Goal: Task Accomplishment & Management: Use online tool/utility

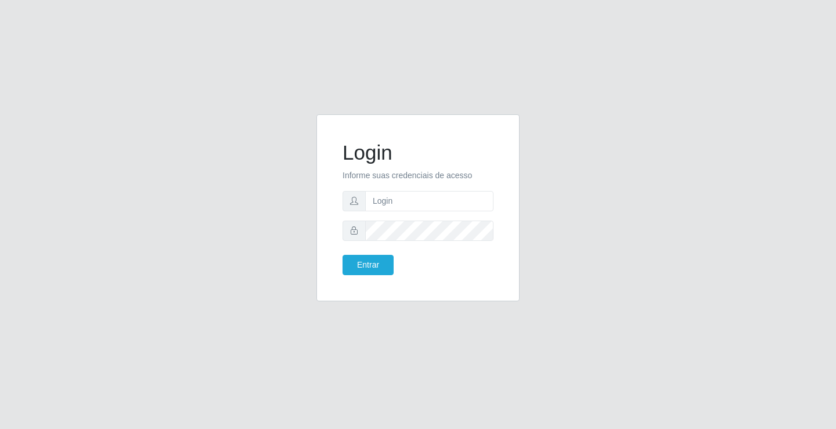
click at [403, 214] on form "Login Informe suas credenciais de acesso Entrar" at bounding box center [418, 208] width 151 height 135
click at [407, 196] on input "text" at bounding box center [429, 201] width 128 height 20
type input "jessica@ideal"
click at [343, 255] on button "Entrar" at bounding box center [368, 265] width 51 height 20
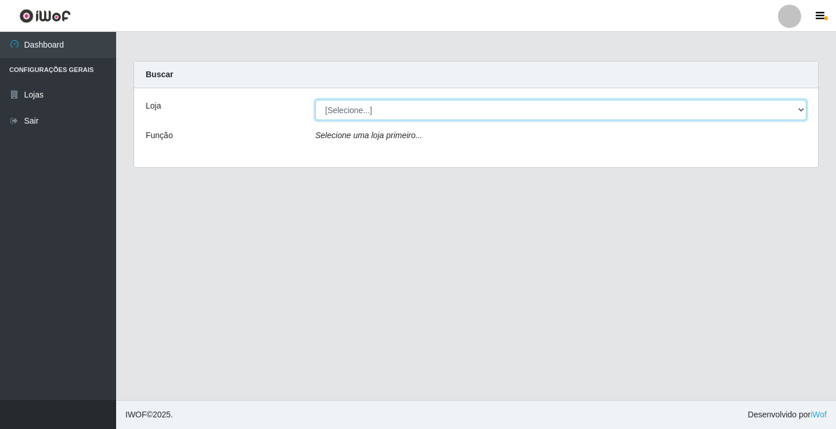
click at [401, 110] on select "[Selecione...] Ideal - Conceição" at bounding box center [560, 110] width 491 height 20
select select "231"
click at [315, 100] on select "[Selecione...] Ideal - Conceição" at bounding box center [560, 110] width 491 height 20
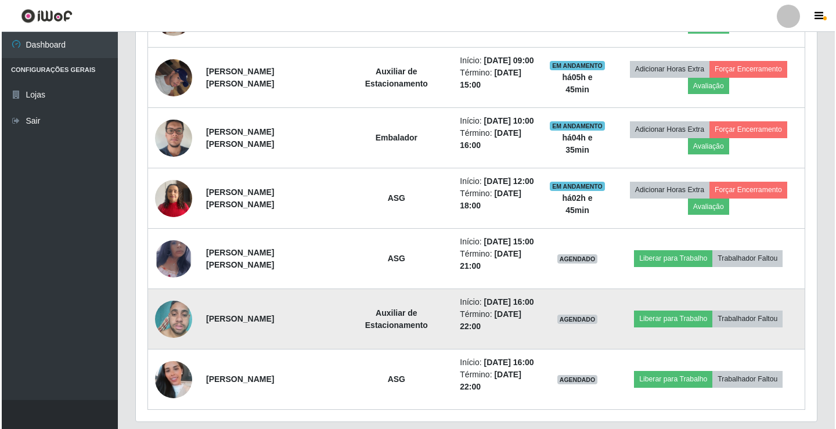
scroll to position [523, 0]
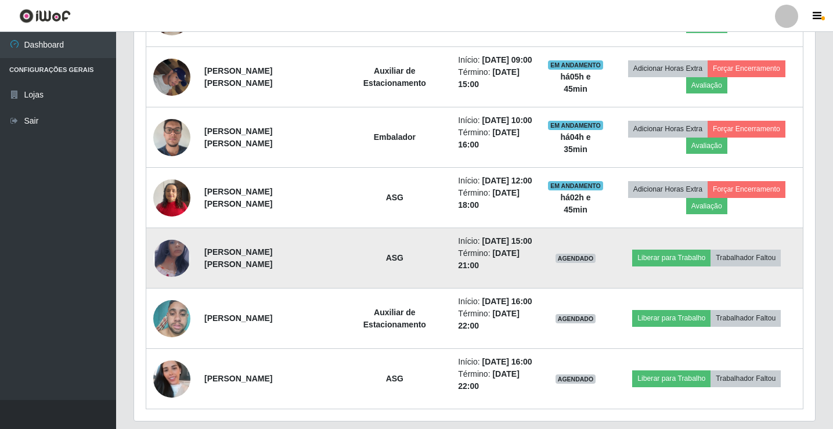
click at [175, 269] on img at bounding box center [171, 258] width 37 height 60
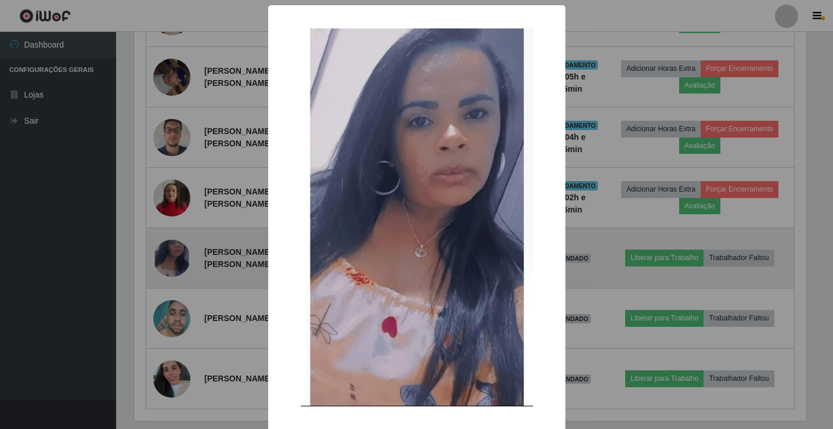
scroll to position [241, 675]
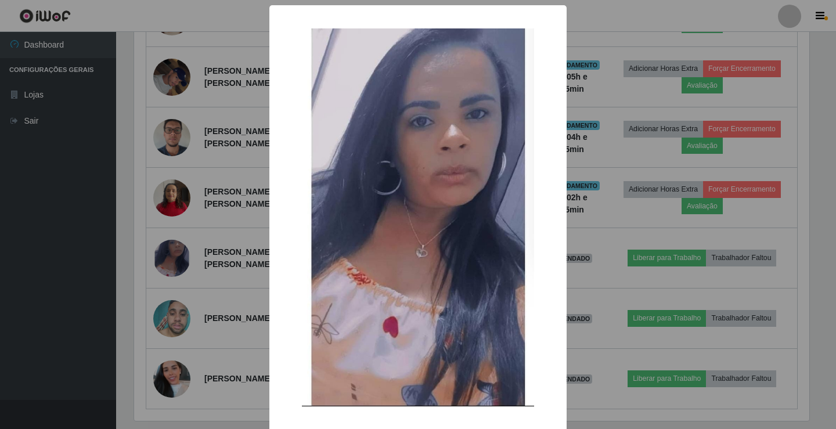
click at [170, 276] on div "× OK Cancel" at bounding box center [418, 214] width 836 height 429
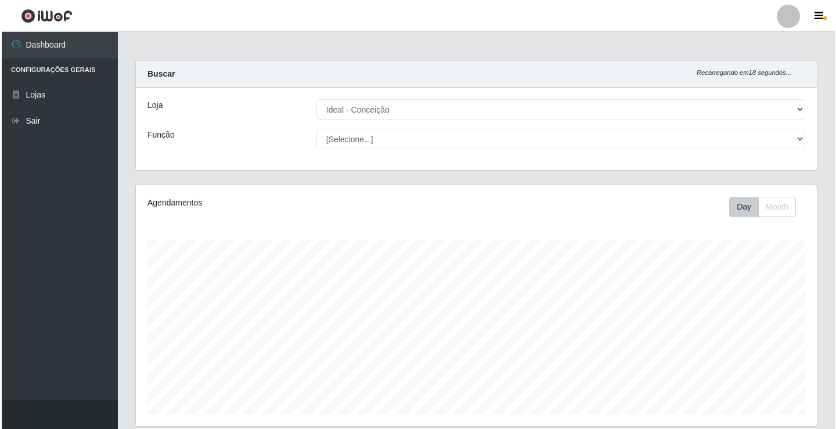
scroll to position [0, 0]
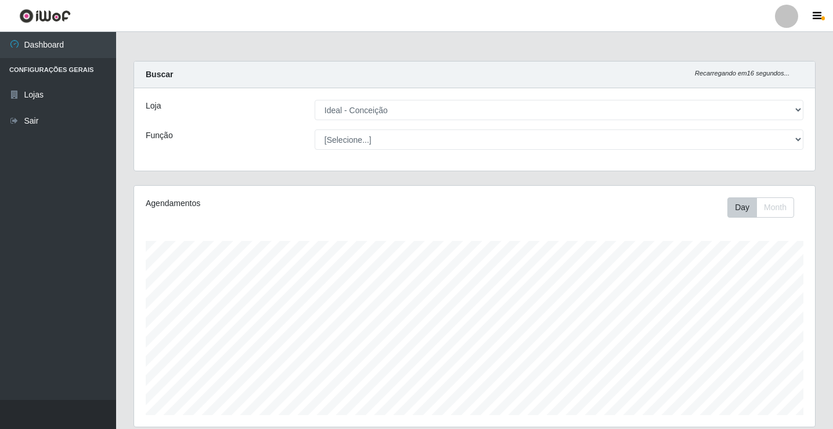
click at [784, 10] on div at bounding box center [786, 16] width 23 height 23
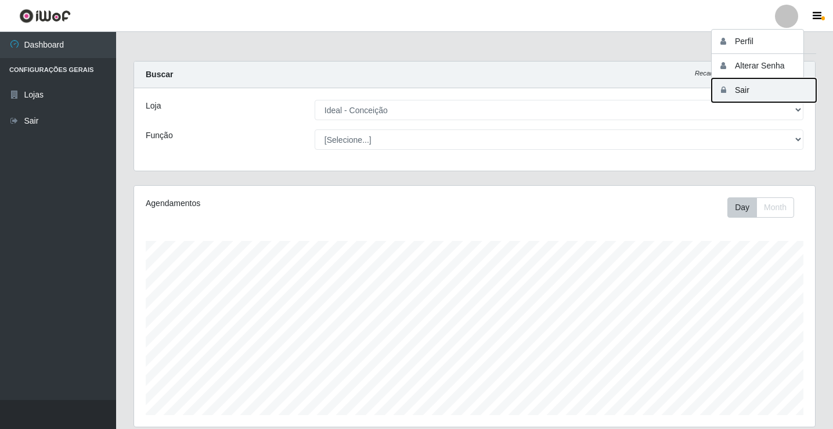
click at [760, 86] on button "Sair" at bounding box center [764, 90] width 105 height 24
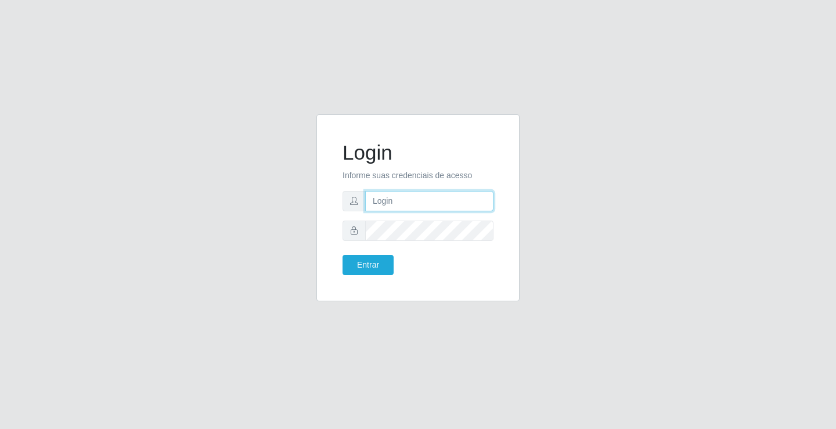
click at [401, 203] on input "text" at bounding box center [429, 201] width 128 height 20
type input "giovanny@ideal"
click at [425, 195] on input "giovanny@ideal" at bounding box center [429, 201] width 128 height 20
click at [425, 200] on input "giovanny@ideal" at bounding box center [429, 201] width 128 height 20
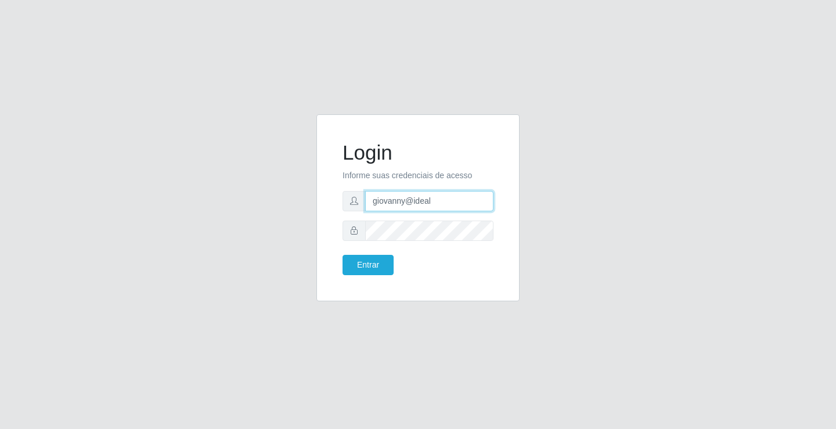
click at [425, 200] on input "giovanny@ideal" at bounding box center [429, 201] width 128 height 20
drag, startPoint x: 422, startPoint y: 202, endPoint x: 118, endPoint y: 317, distance: 325.5
click at [103, 319] on div "Login Informe suas credenciais de acesso giovanny@ideal Entrar" at bounding box center [418, 214] width 836 height 429
click at [419, 203] on input "giovanny@ideal" at bounding box center [429, 201] width 128 height 20
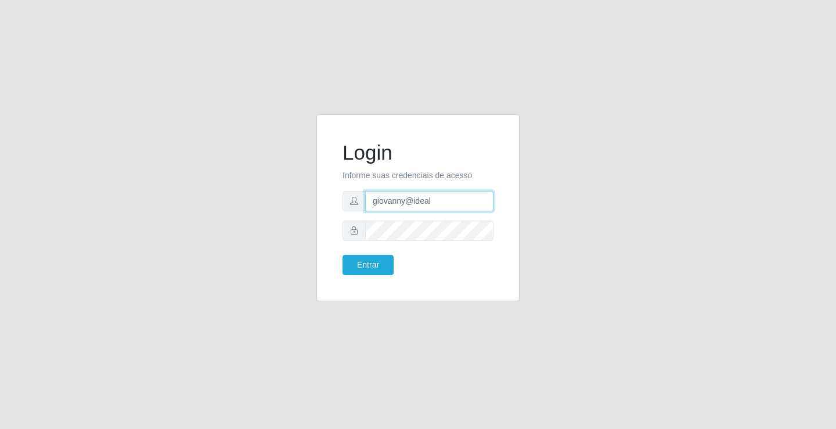
click at [419, 203] on input "giovanny@ideal" at bounding box center [429, 201] width 128 height 20
click at [364, 258] on button "Entrar" at bounding box center [368, 265] width 51 height 20
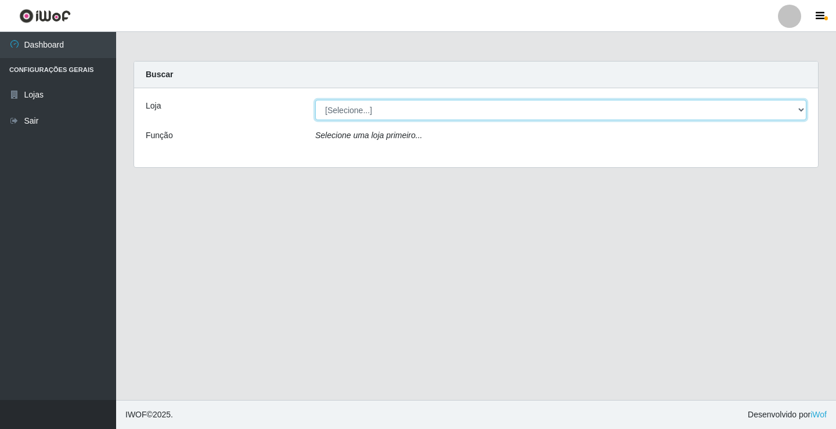
click at [670, 112] on select "[Selecione...] Ideal - Conceição" at bounding box center [560, 110] width 491 height 20
select select "231"
click at [315, 100] on select "[Selecione...] Ideal - Conceição" at bounding box center [560, 110] width 491 height 20
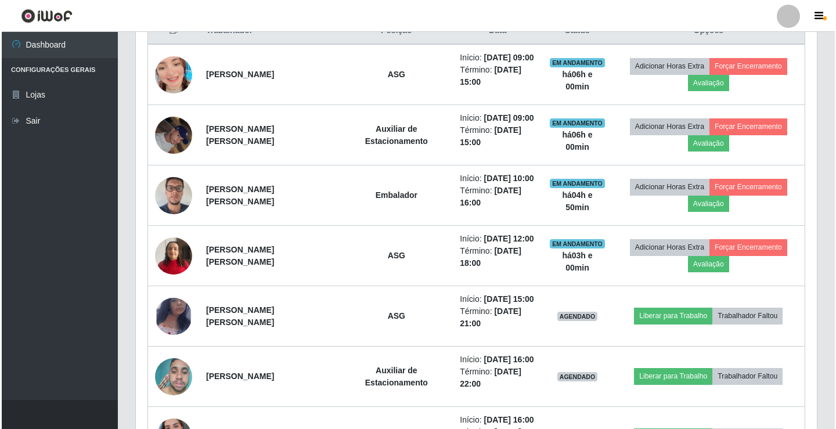
scroll to position [442, 0]
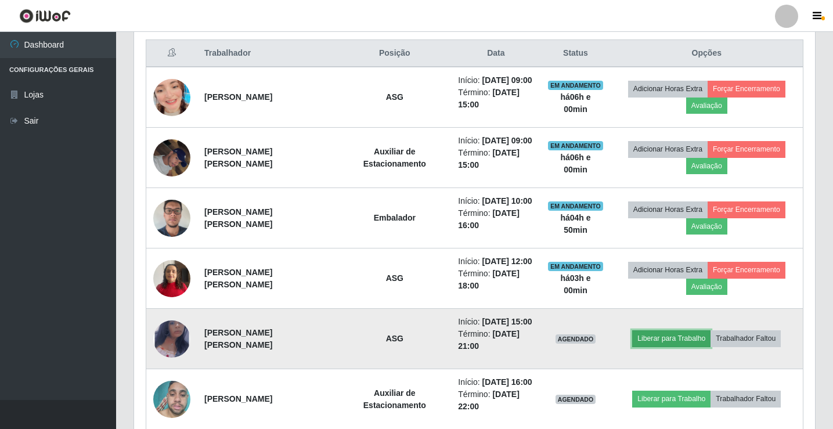
click at [690, 335] on button "Liberar para Trabalho" at bounding box center [671, 338] width 78 height 16
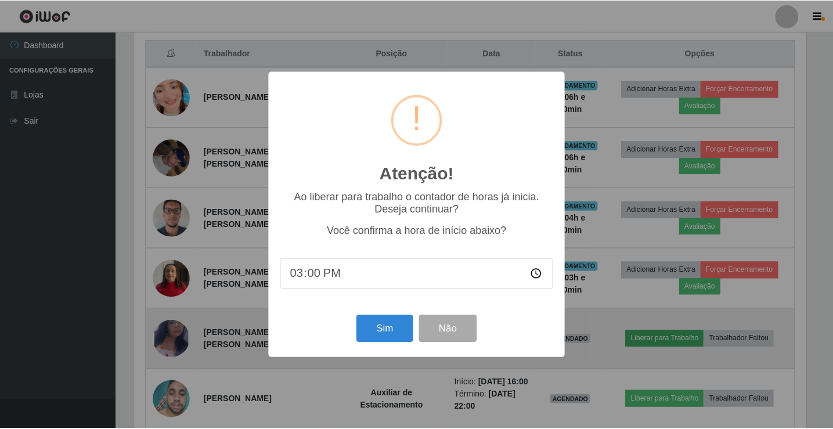
scroll to position [241, 675]
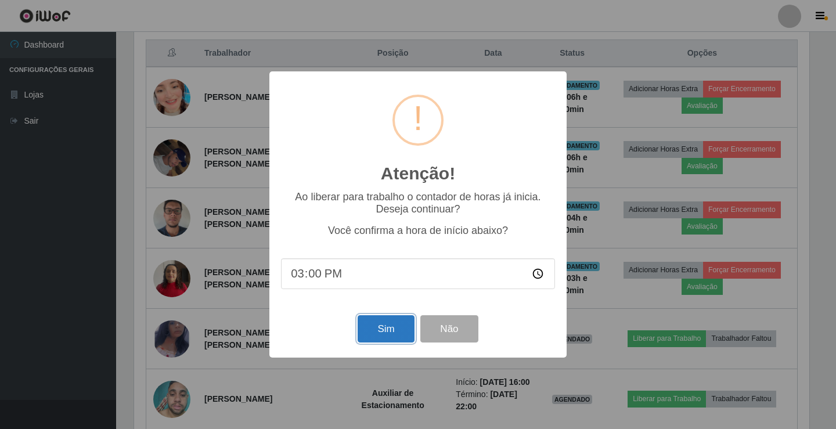
click at [396, 330] on button "Sim" at bounding box center [386, 328] width 56 height 27
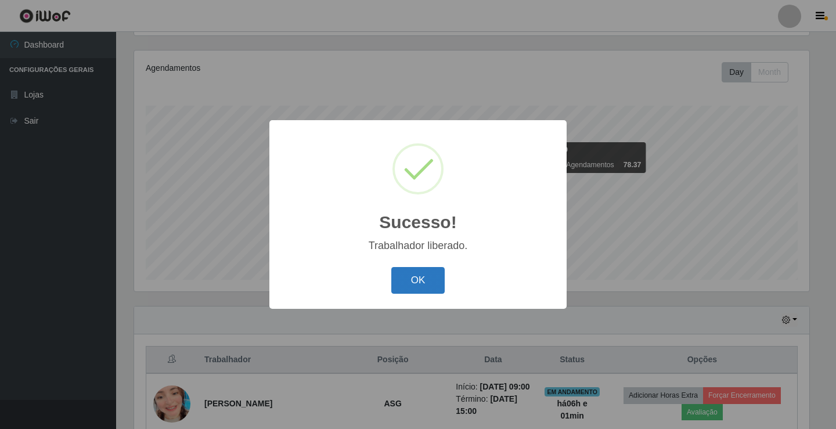
click at [416, 281] on button "OK" at bounding box center [418, 280] width 54 height 27
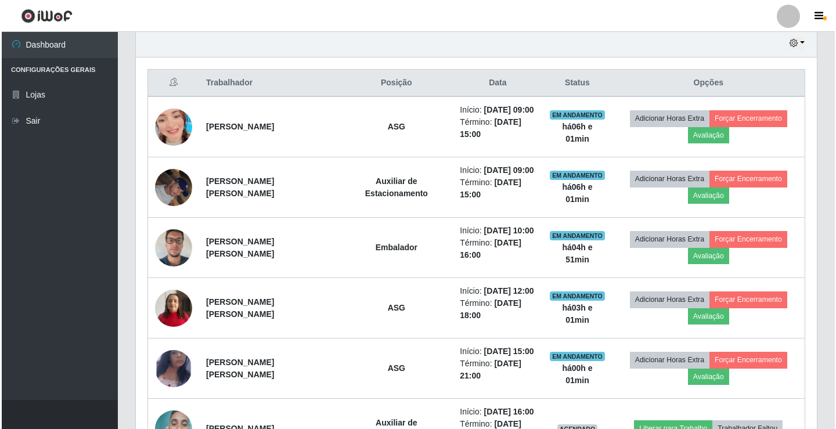
scroll to position [384, 0]
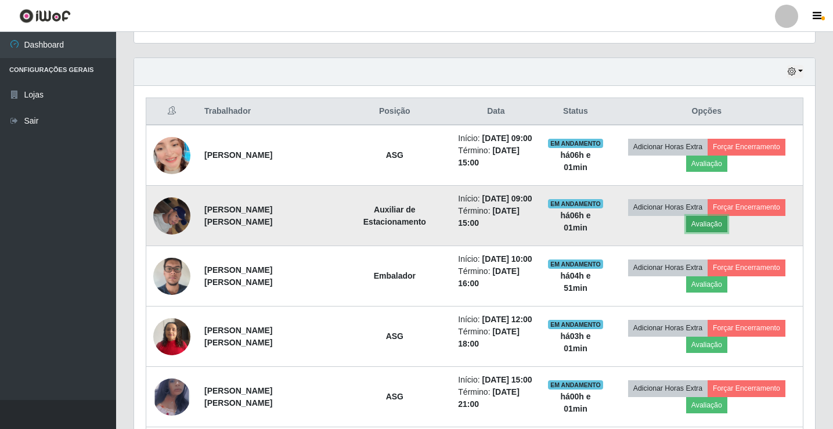
click at [708, 220] on button "Avaliação" at bounding box center [706, 224] width 41 height 16
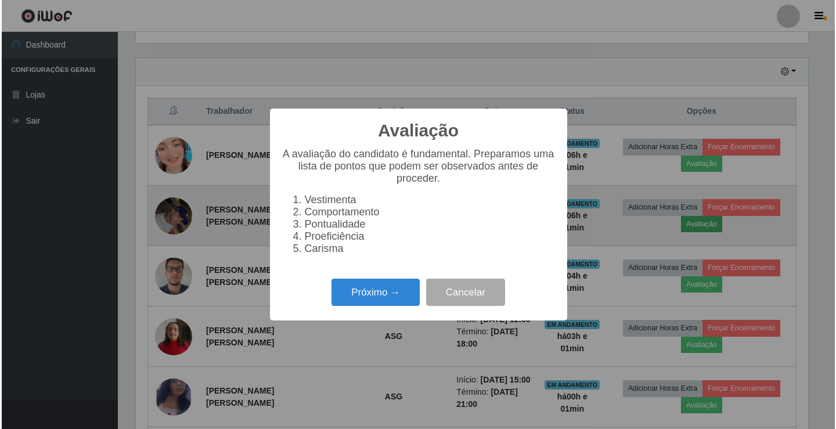
scroll to position [241, 675]
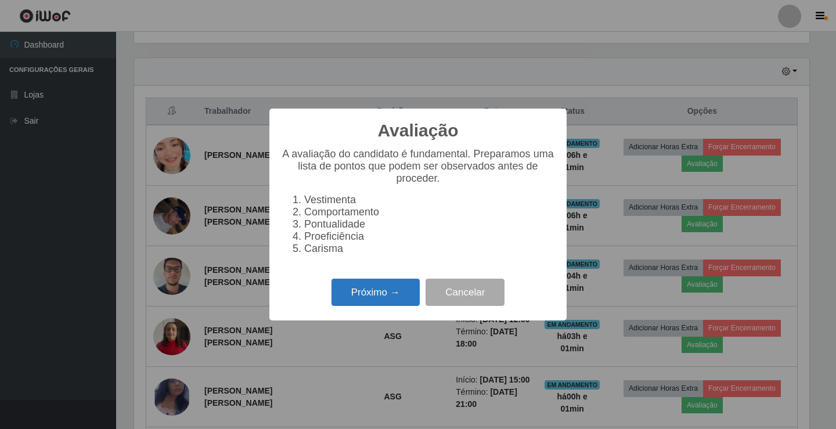
click at [391, 305] on button "Próximo →" at bounding box center [376, 292] width 88 height 27
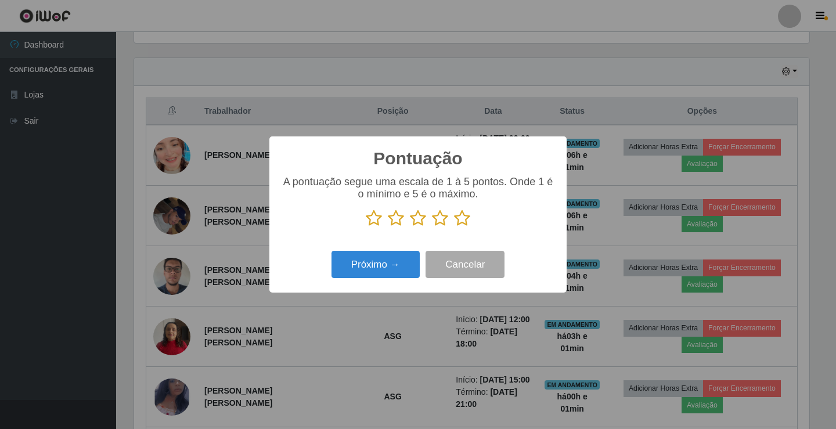
click at [376, 219] on icon at bounding box center [374, 218] width 16 height 17
click at [366, 227] on input "radio" at bounding box center [366, 227] width 0 height 0
click at [381, 276] on button "Próximo →" at bounding box center [376, 264] width 88 height 27
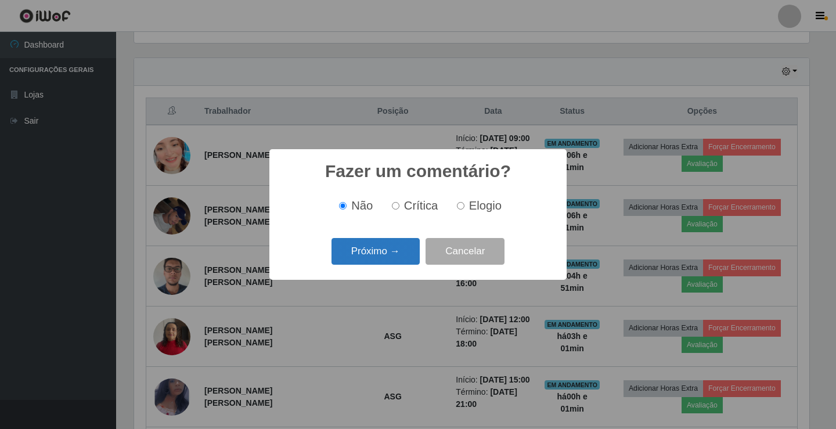
click at [403, 254] on button "Próximo →" at bounding box center [376, 251] width 88 height 27
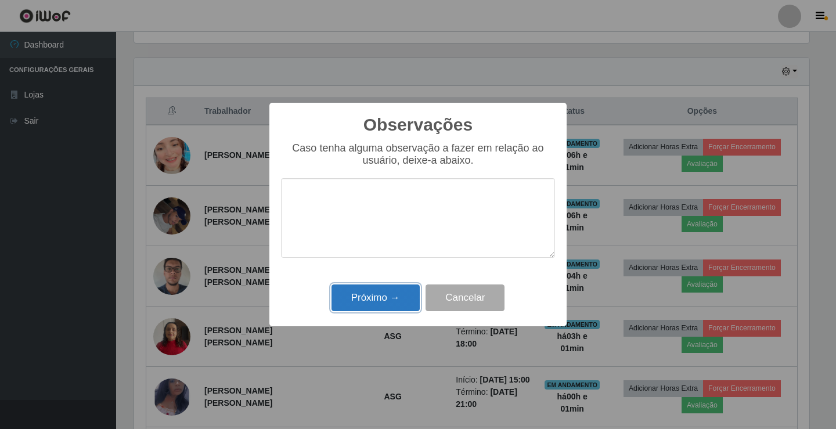
click at [384, 297] on button "Próximo →" at bounding box center [376, 298] width 88 height 27
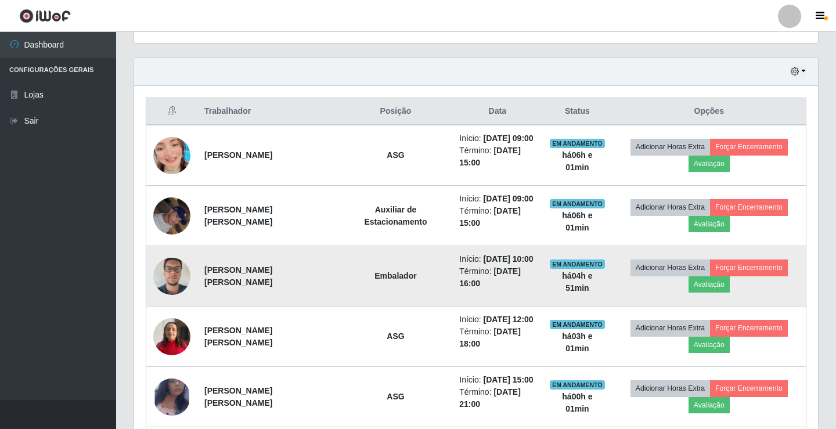
scroll to position [241, 681]
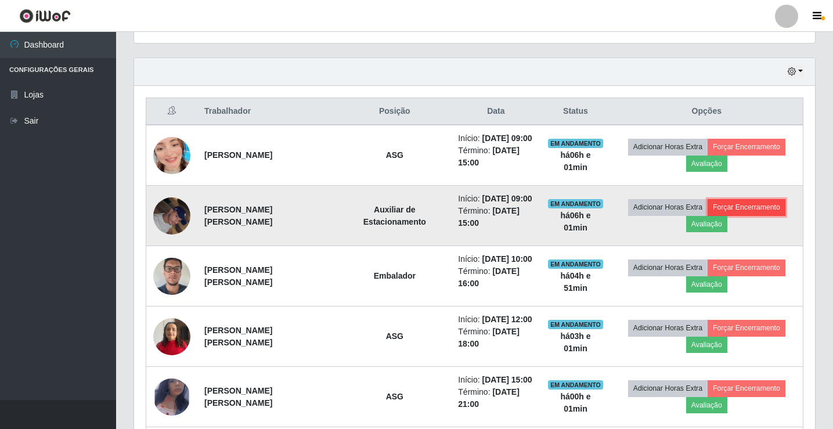
click at [753, 204] on button "Forçar Encerramento" at bounding box center [747, 207] width 78 height 16
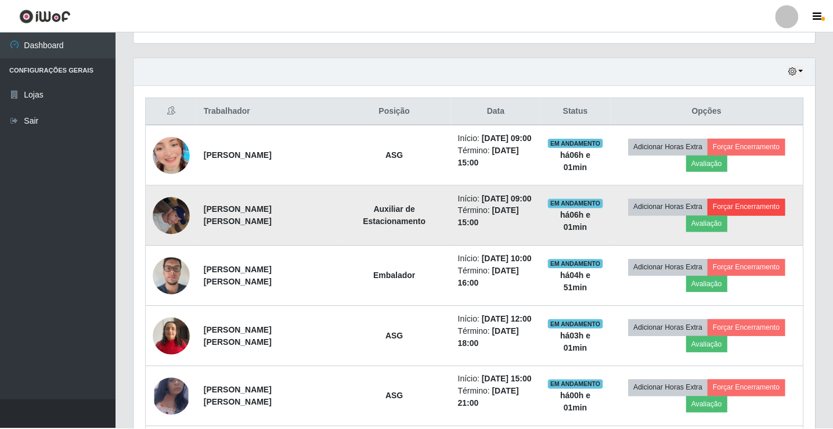
scroll to position [241, 675]
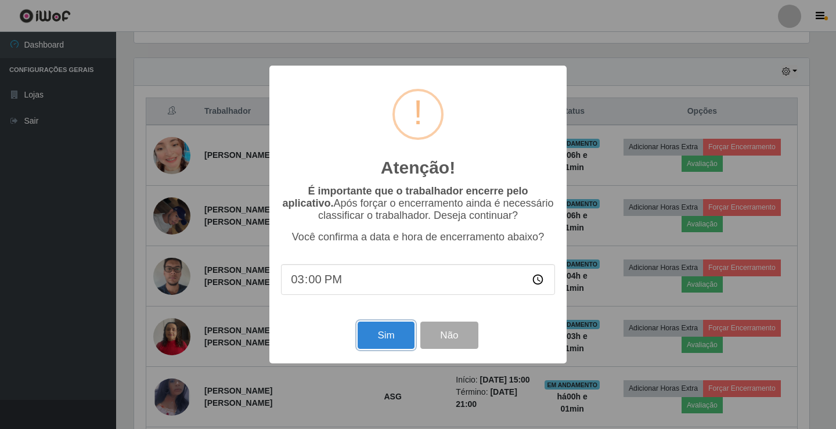
drag, startPoint x: 384, startPoint y: 331, endPoint x: 383, endPoint y: 337, distance: 5.9
click at [384, 332] on button "Sim" at bounding box center [386, 335] width 56 height 27
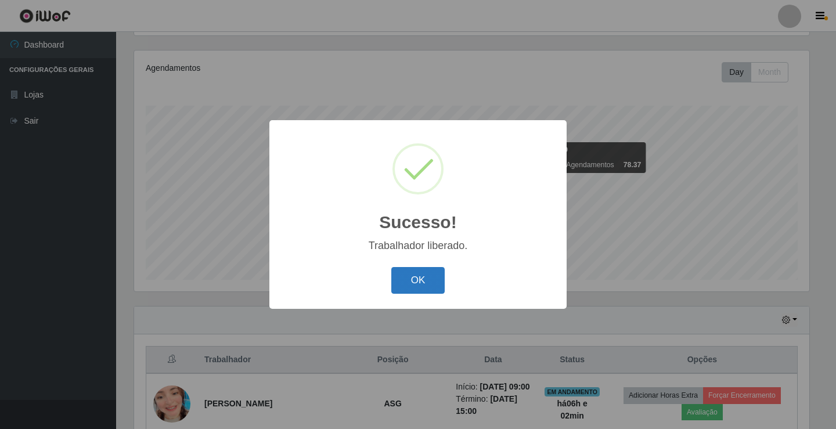
click at [412, 282] on button "OK" at bounding box center [418, 280] width 54 height 27
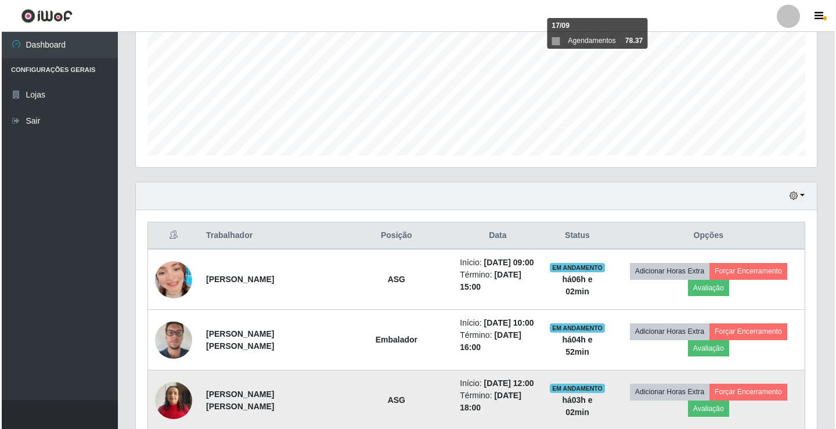
scroll to position [251, 0]
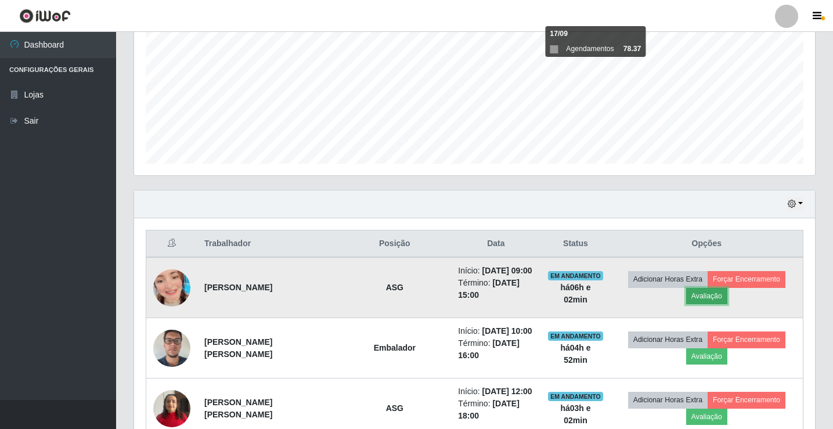
click at [697, 298] on button "Avaliação" at bounding box center [706, 296] width 41 height 16
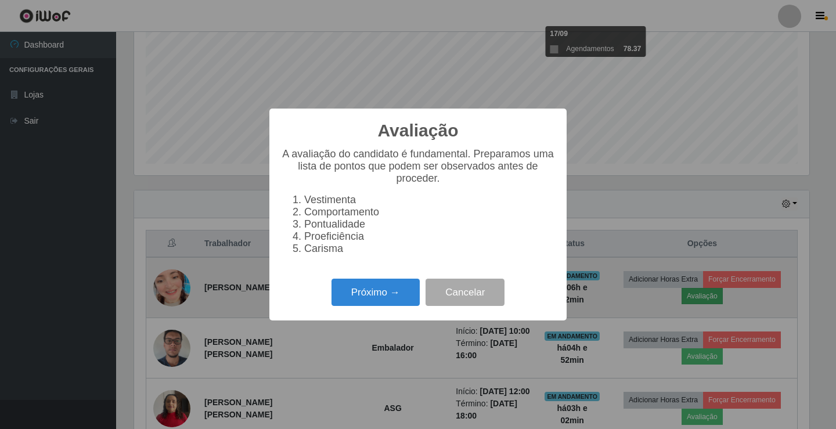
scroll to position [241, 675]
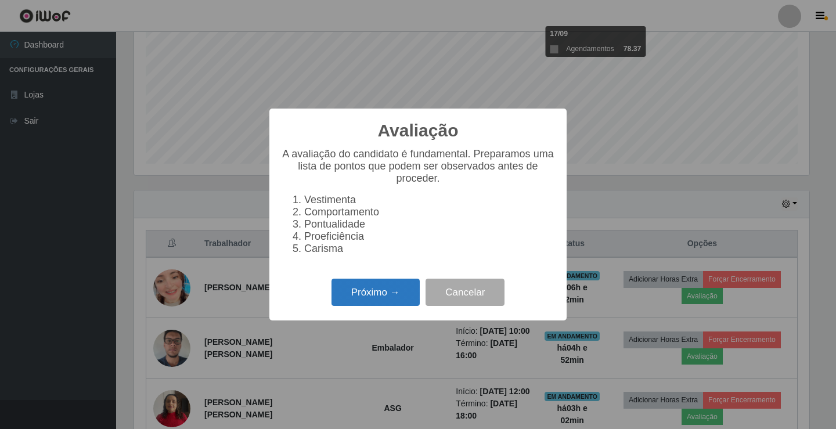
click at [387, 300] on button "Próximo →" at bounding box center [376, 292] width 88 height 27
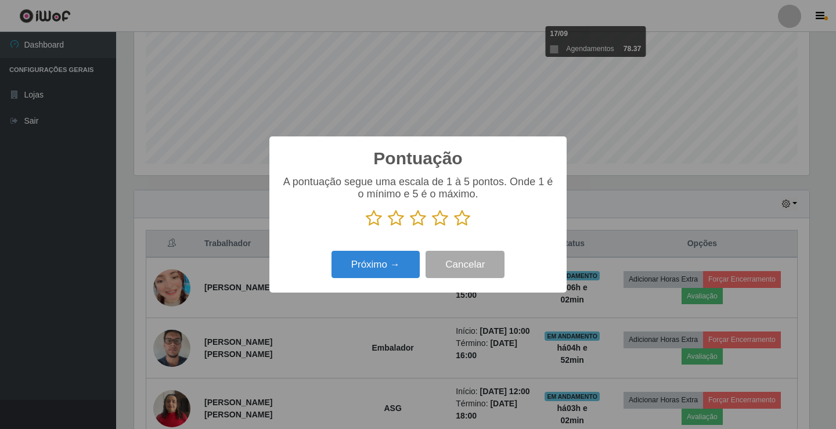
click at [460, 219] on icon at bounding box center [462, 218] width 16 height 17
click at [454, 227] on input "radio" at bounding box center [454, 227] width 0 height 0
click at [407, 259] on button "Próximo →" at bounding box center [376, 264] width 88 height 27
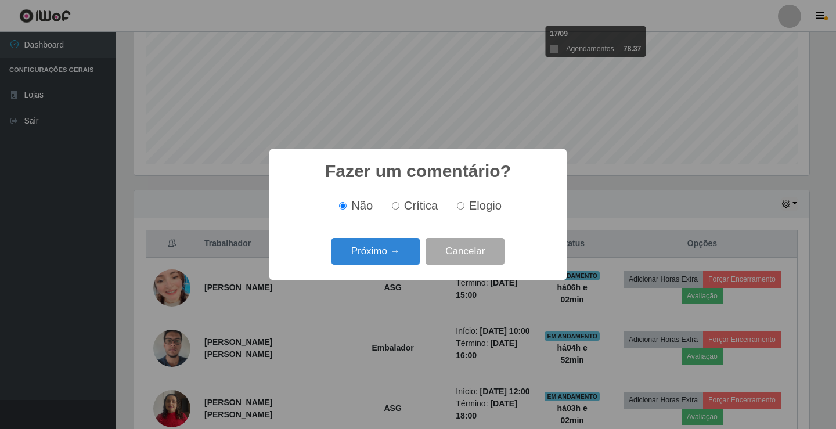
click at [405, 259] on button "Próximo →" at bounding box center [376, 251] width 88 height 27
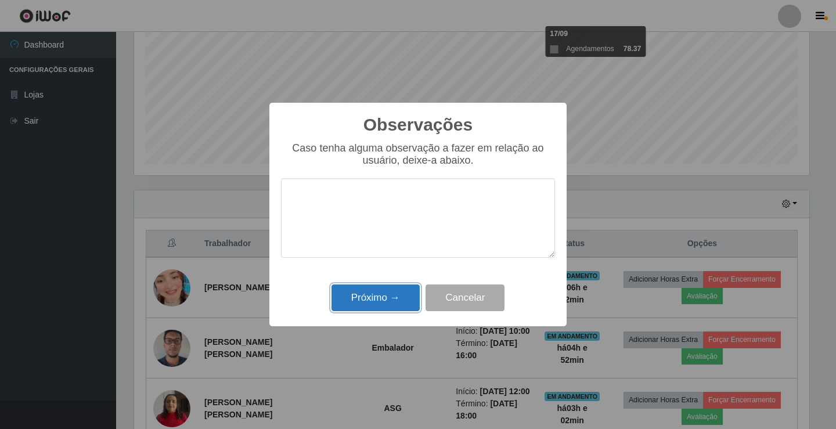
click at [396, 305] on button "Próximo →" at bounding box center [376, 298] width 88 height 27
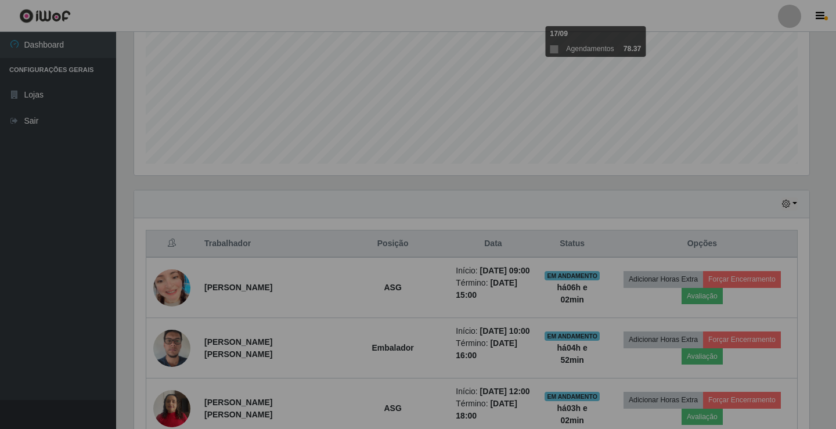
scroll to position [241, 681]
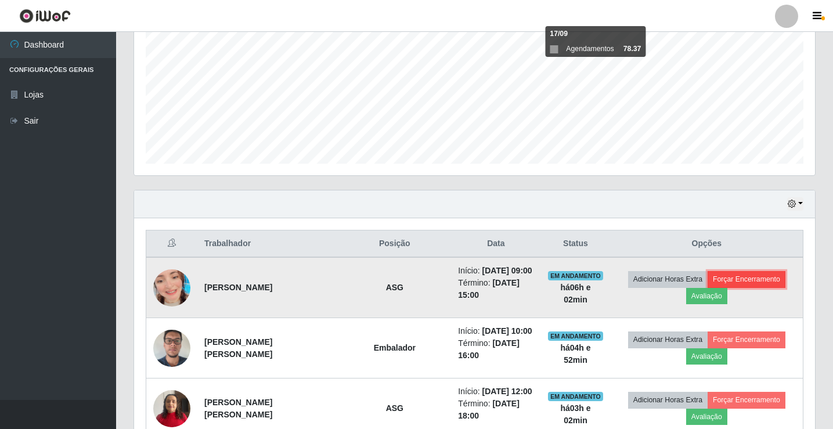
click at [740, 274] on button "Forçar Encerramento" at bounding box center [747, 279] width 78 height 16
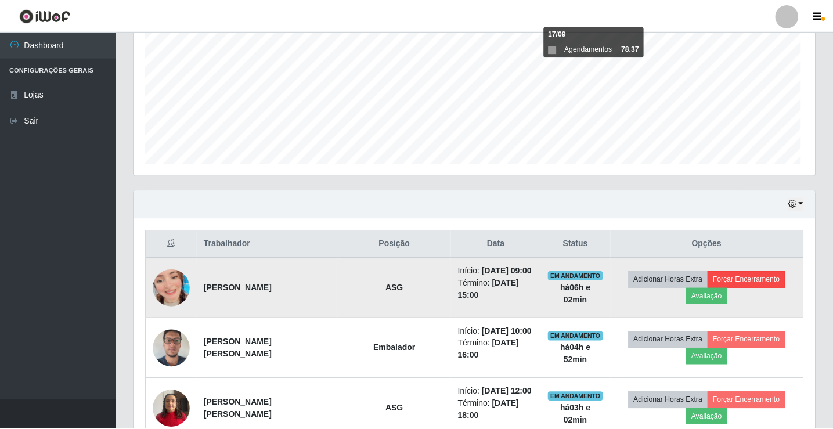
scroll to position [241, 675]
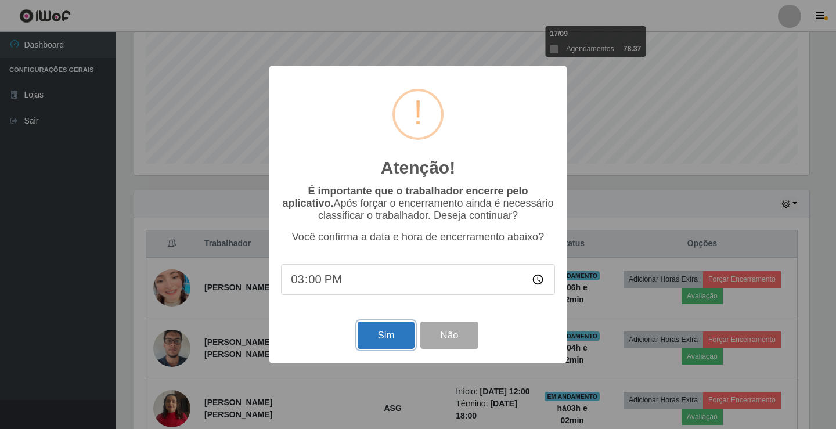
click at [389, 340] on button "Sim" at bounding box center [386, 335] width 56 height 27
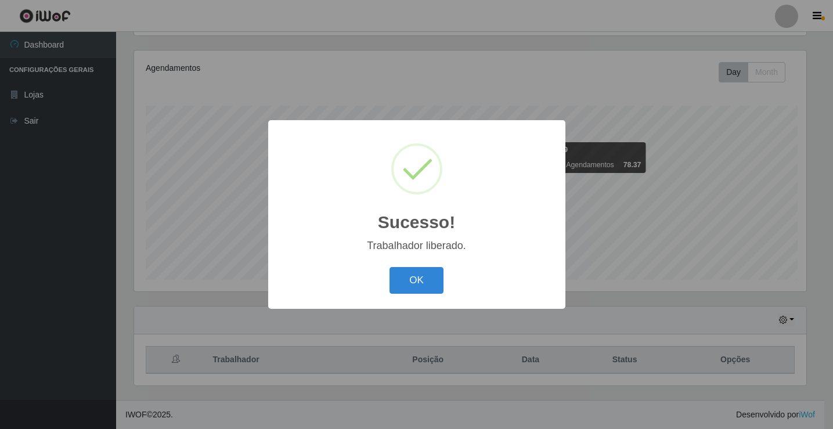
scroll to position [0, 0]
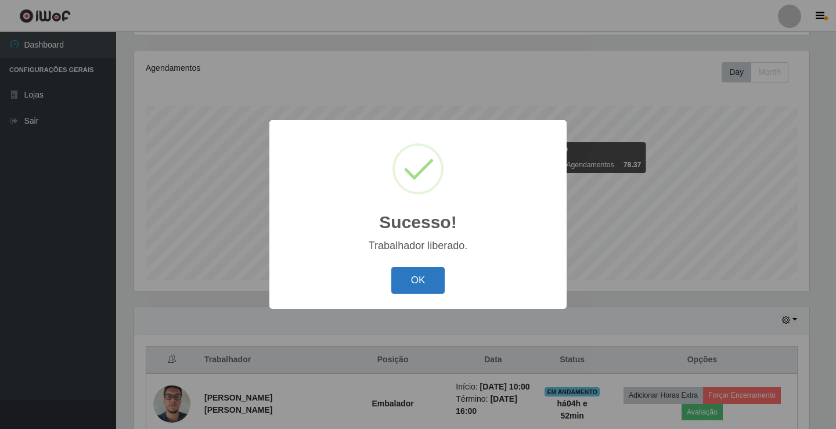
click at [417, 285] on button "OK" at bounding box center [418, 280] width 54 height 27
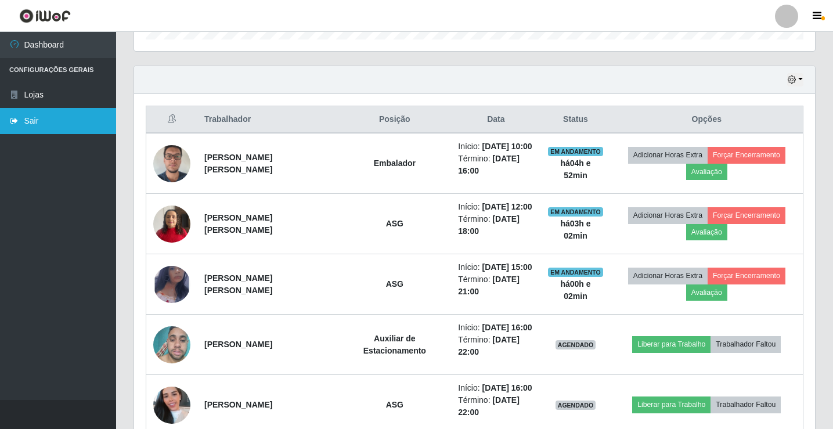
click at [49, 130] on link "Sair" at bounding box center [58, 121] width 116 height 26
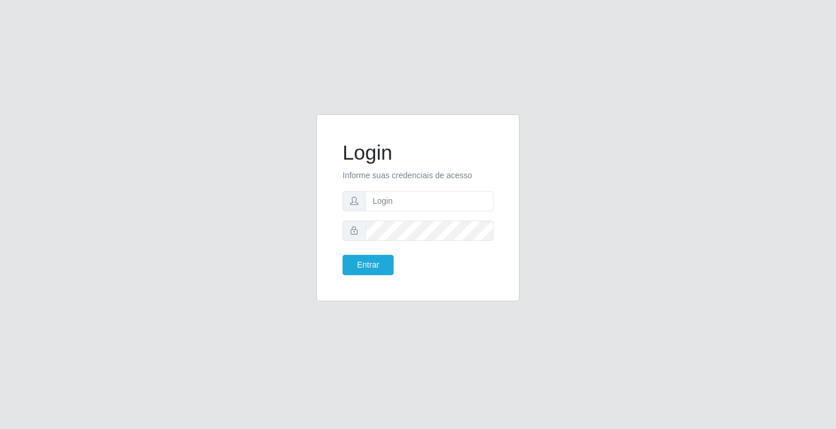
click at [120, 106] on div "Login Informe suas credenciais de acesso Entrar" at bounding box center [418, 214] width 836 height 429
click at [836, 82] on div "Login Informe suas credenciais de acesso Entrar" at bounding box center [418, 214] width 836 height 429
click at [106, 8] on div "Login Informe suas credenciais de acesso Entrar" at bounding box center [418, 214] width 836 height 429
click at [373, 198] on input "text" at bounding box center [429, 201] width 128 height 20
type input "[PERSON_NAME]"
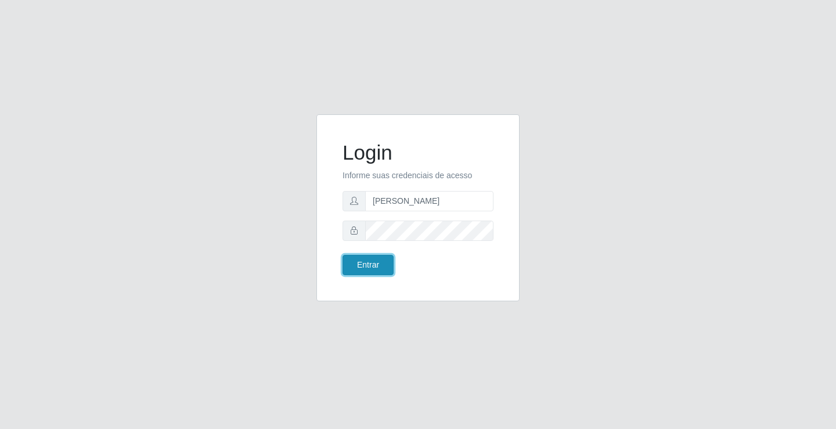
click at [363, 266] on button "Entrar" at bounding box center [368, 265] width 51 height 20
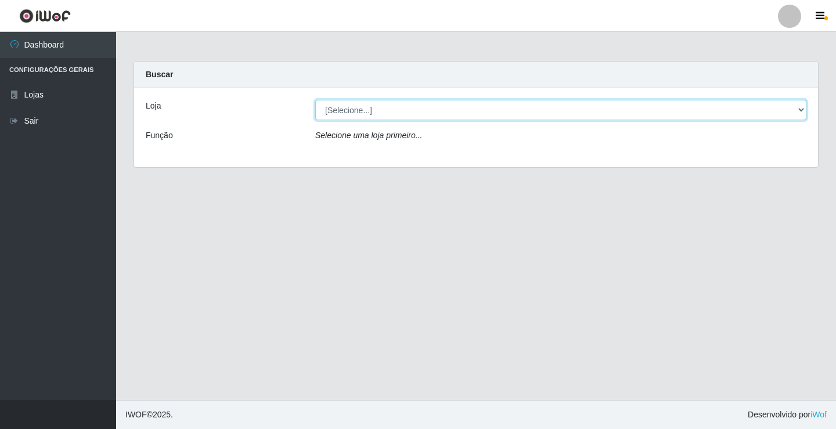
click at [382, 108] on select "[Selecione...] Ideal - Conceição" at bounding box center [560, 110] width 491 height 20
select select "231"
click at [315, 100] on select "[Selecione...] Ideal - Conceição" at bounding box center [560, 110] width 491 height 20
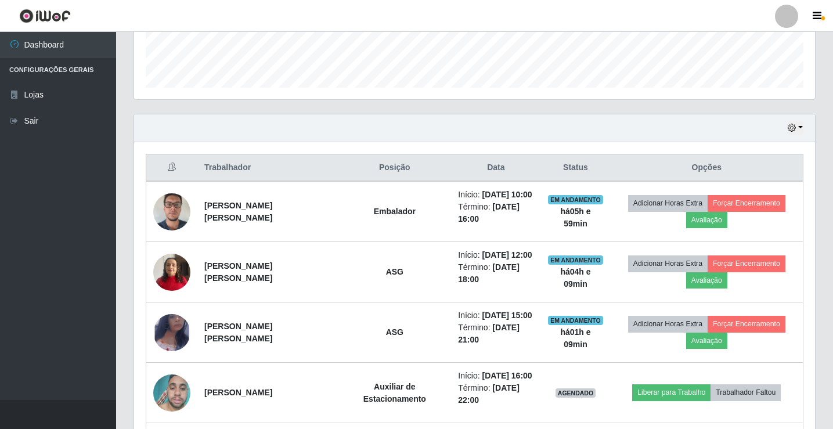
scroll to position [348, 0]
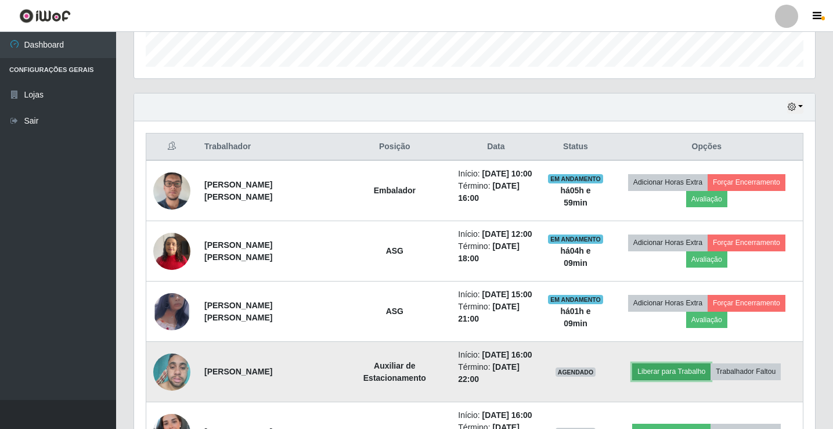
click at [639, 376] on button "Liberar para Trabalho" at bounding box center [671, 372] width 78 height 16
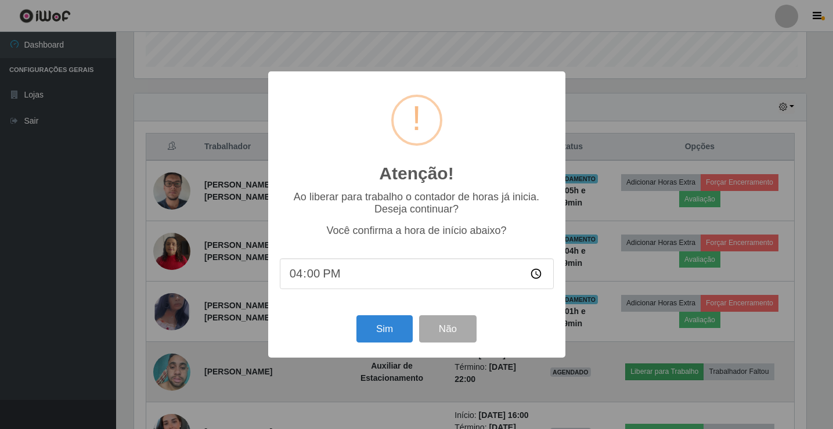
scroll to position [241, 675]
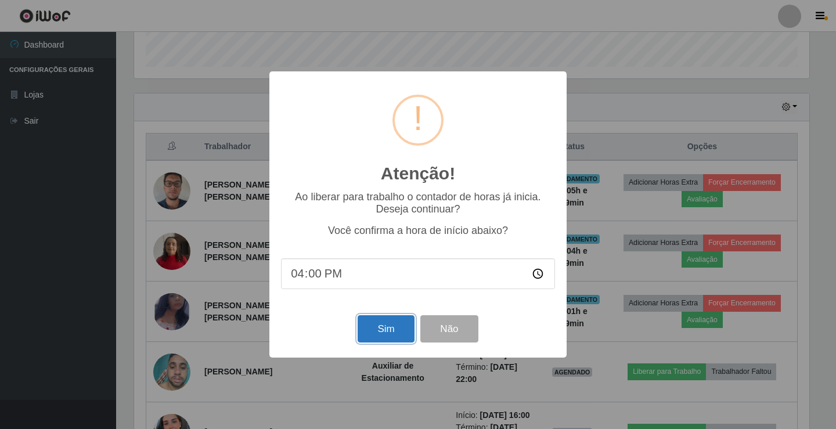
click at [367, 326] on button "Sim" at bounding box center [386, 328] width 56 height 27
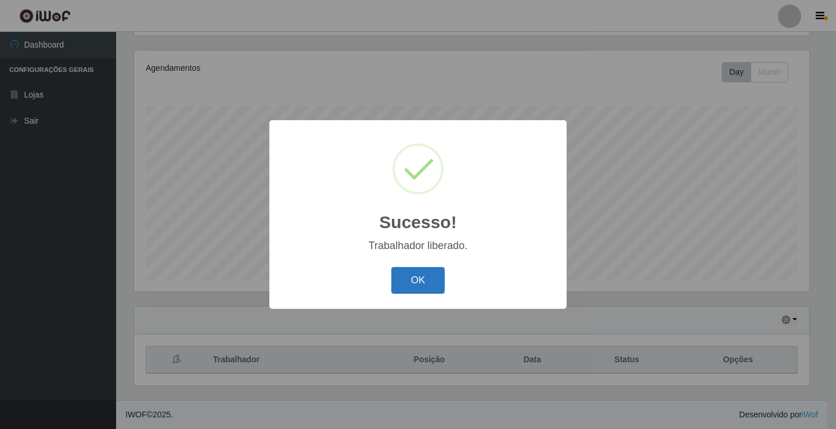
click at [411, 293] on button "OK" at bounding box center [418, 280] width 54 height 27
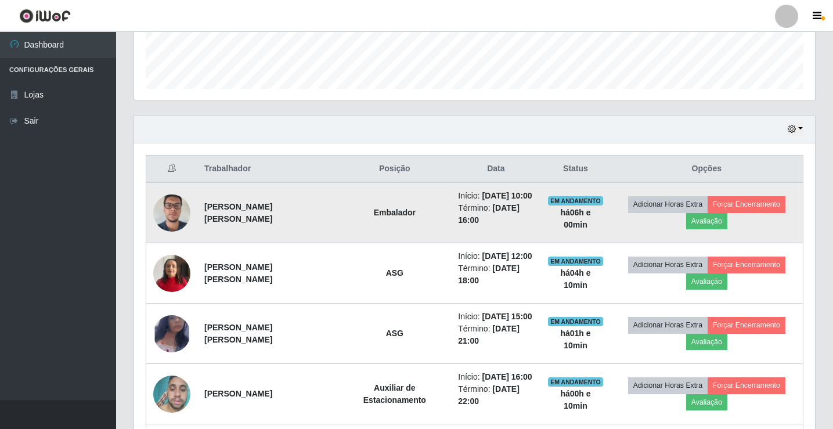
scroll to position [310, 0]
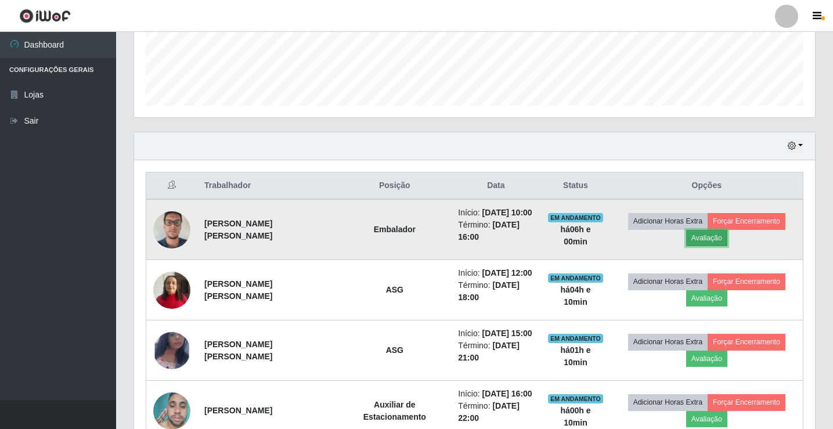
click at [710, 240] on button "Avaliação" at bounding box center [706, 238] width 41 height 16
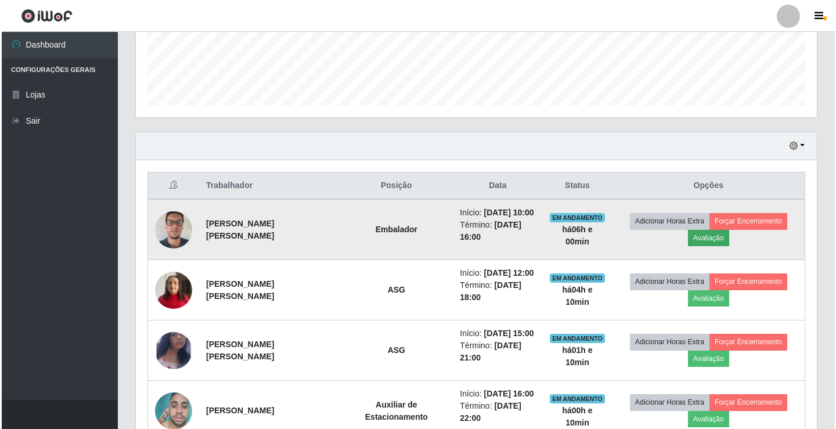
scroll to position [241, 675]
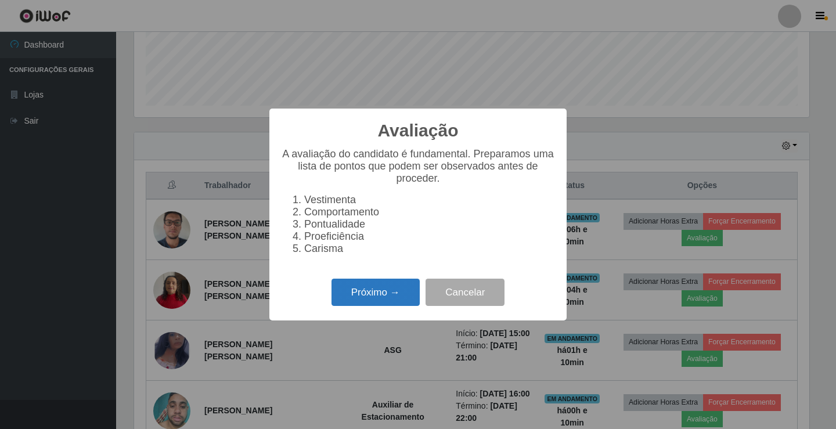
click at [364, 291] on button "Próximo →" at bounding box center [376, 292] width 88 height 27
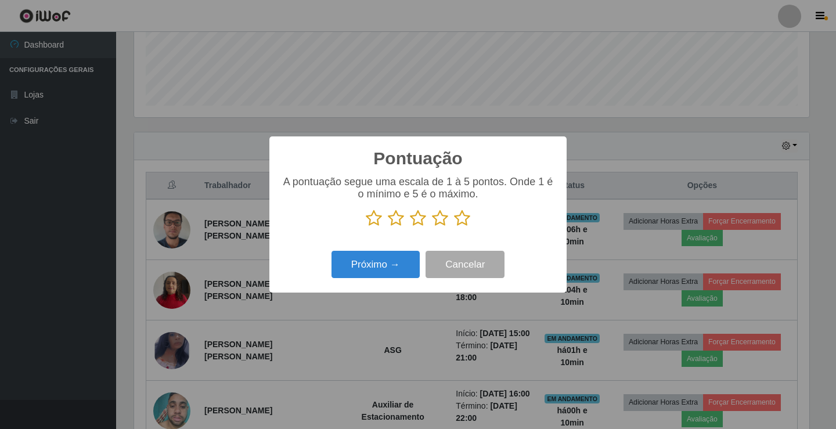
scroll to position [580539, 580104]
click at [464, 222] on icon at bounding box center [462, 218] width 16 height 17
click at [454, 227] on input "radio" at bounding box center [454, 227] width 0 height 0
click at [369, 265] on button "Próximo →" at bounding box center [376, 264] width 88 height 27
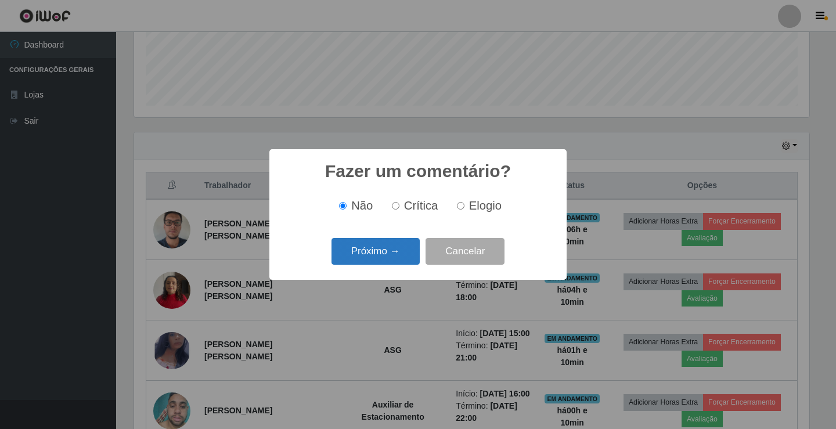
click at [369, 259] on button "Próximo →" at bounding box center [376, 251] width 88 height 27
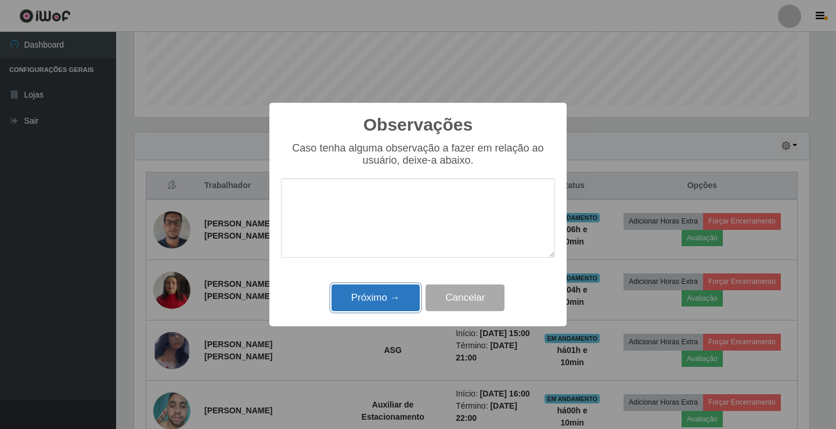
click at [382, 296] on button "Próximo →" at bounding box center [376, 298] width 88 height 27
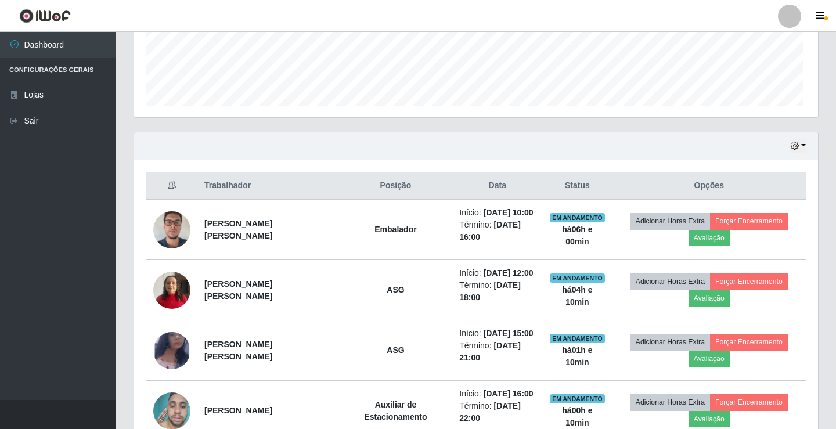
scroll to position [241, 681]
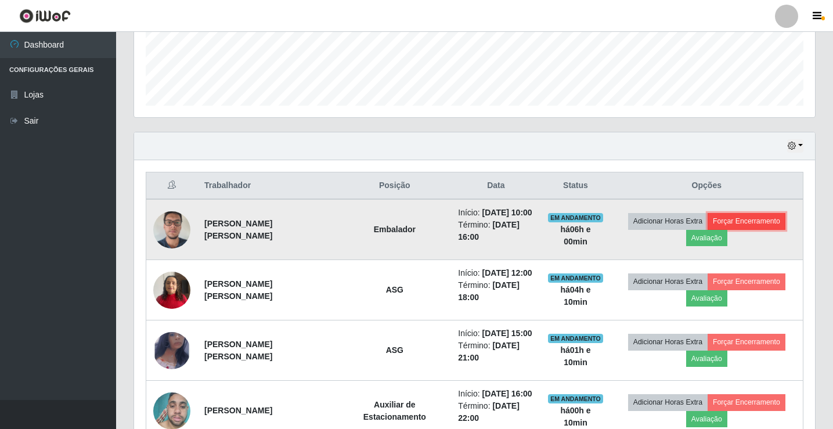
click at [729, 225] on button "Forçar Encerramento" at bounding box center [747, 221] width 78 height 16
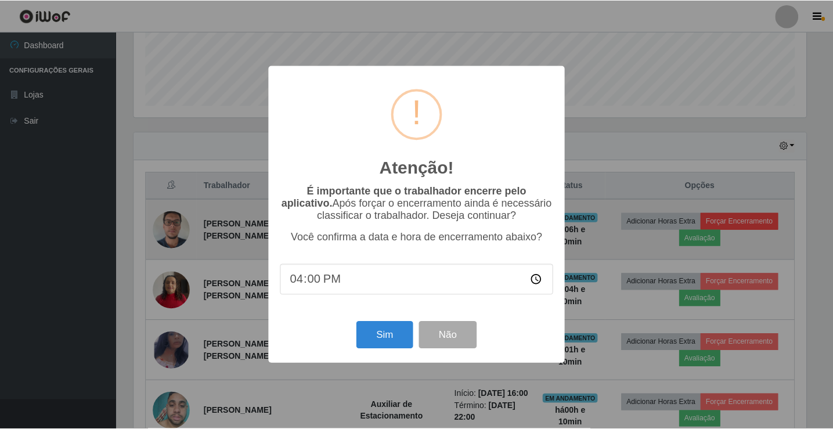
scroll to position [241, 675]
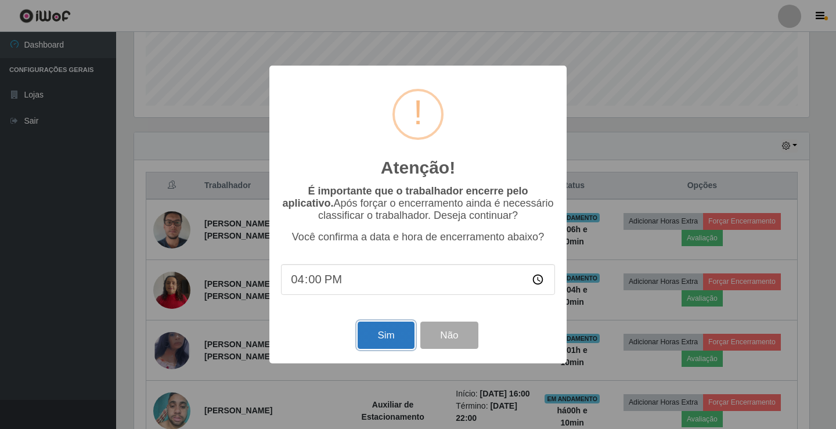
click at [392, 335] on button "Sim" at bounding box center [386, 335] width 56 height 27
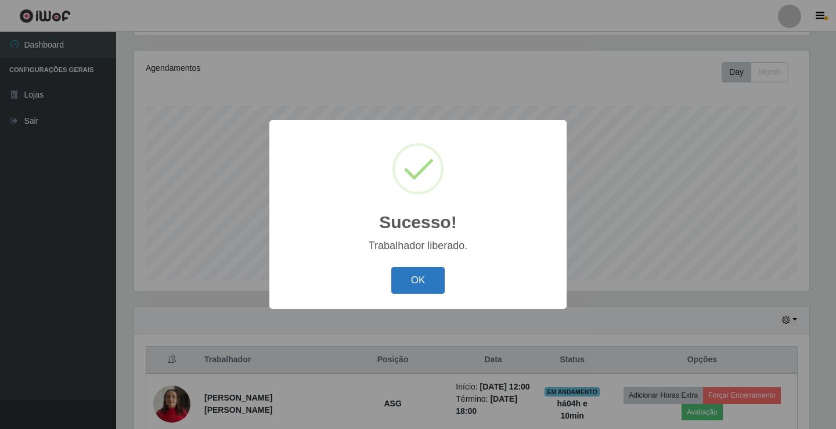
click at [416, 278] on button "OK" at bounding box center [418, 280] width 54 height 27
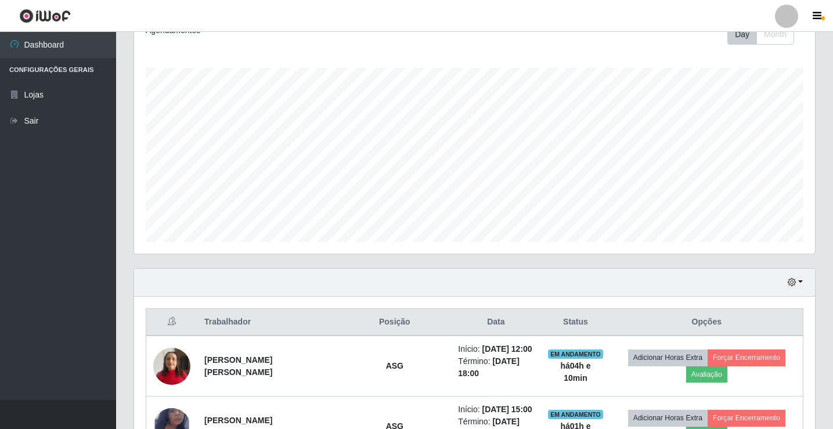
scroll to position [193, 0]
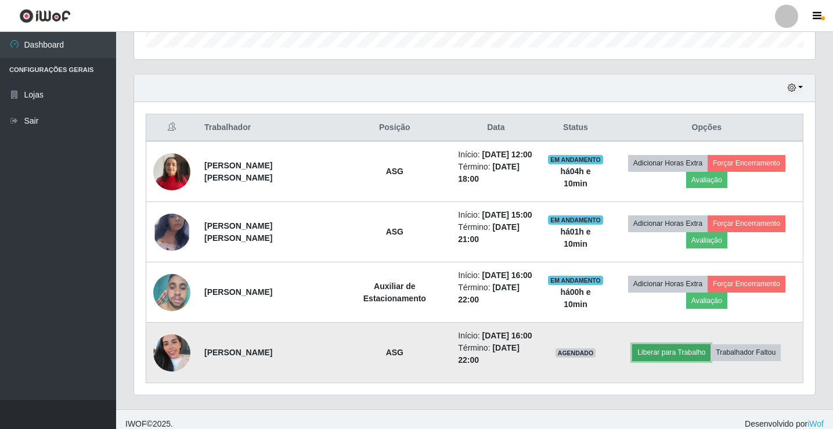
click at [653, 354] on button "Liberar para Trabalho" at bounding box center [671, 352] width 78 height 16
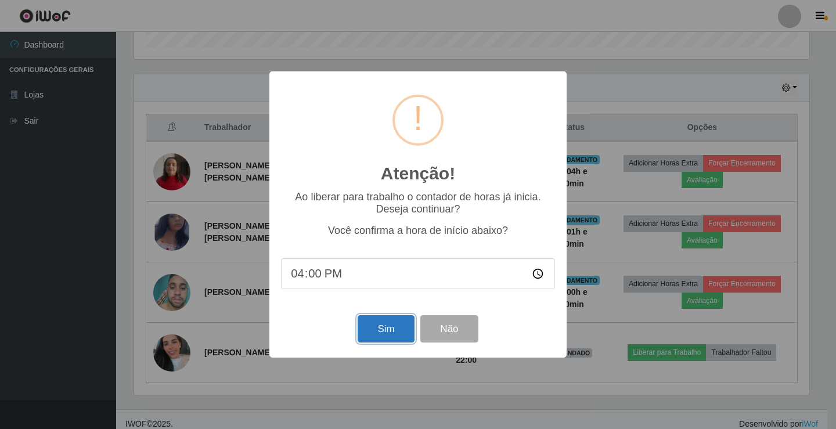
click at [386, 326] on button "Sim" at bounding box center [386, 328] width 56 height 27
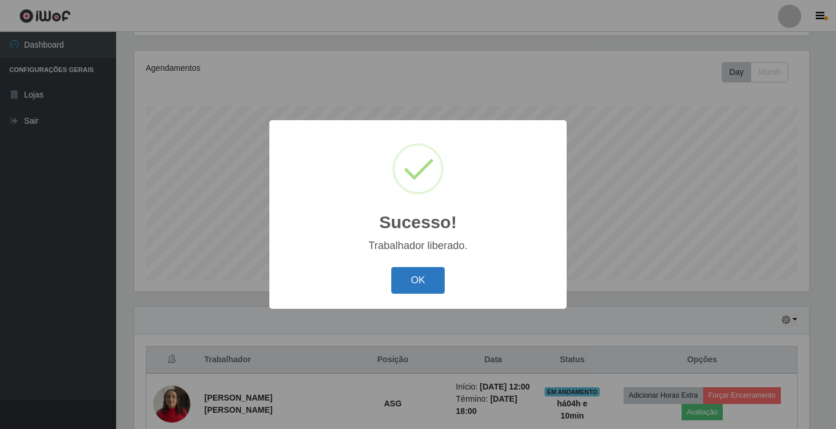
click at [409, 287] on button "OK" at bounding box center [418, 280] width 54 height 27
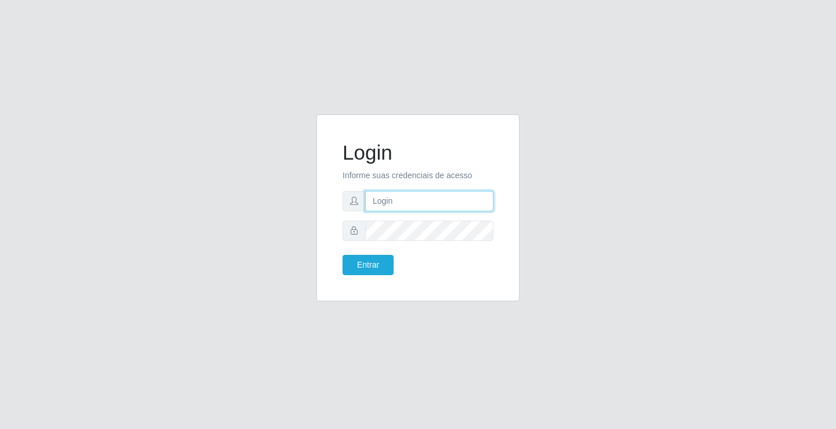
drag, startPoint x: 0, startPoint y: 0, endPoint x: 415, endPoint y: 200, distance: 460.3
click at [415, 200] on input "text" at bounding box center [429, 201] width 128 height 20
type input "[PERSON_NAME]"
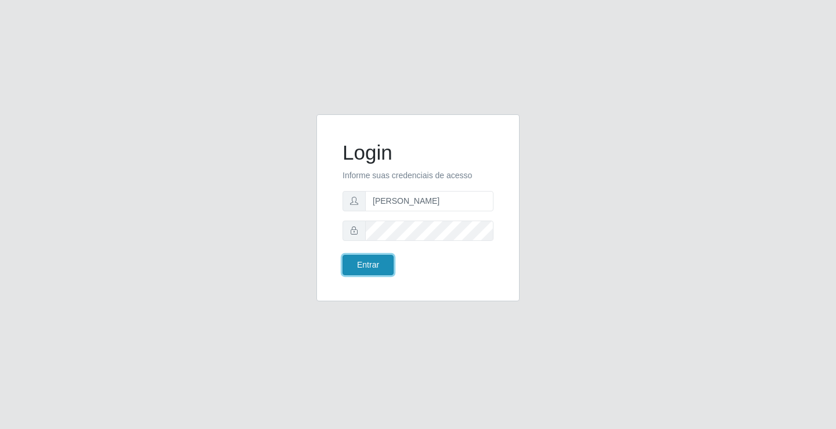
click at [372, 270] on button "Entrar" at bounding box center [368, 265] width 51 height 20
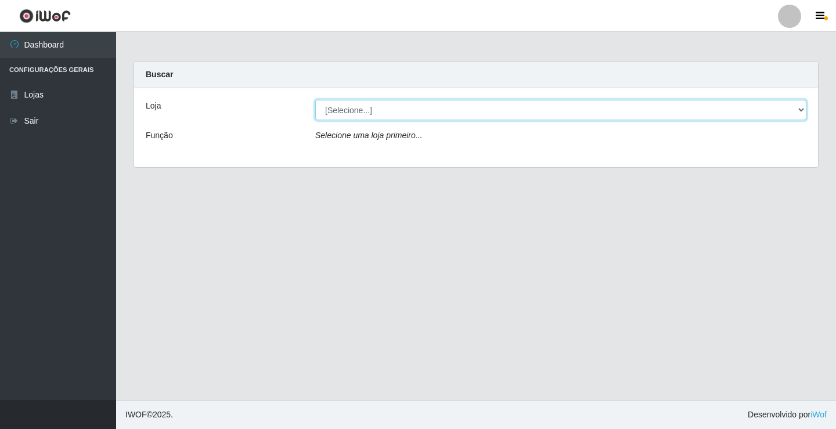
click at [361, 112] on select "[Selecione...] Ideal - Conceição" at bounding box center [560, 110] width 491 height 20
select select "231"
click at [315, 100] on select "[Selecione...] Ideal - Conceição" at bounding box center [560, 110] width 491 height 20
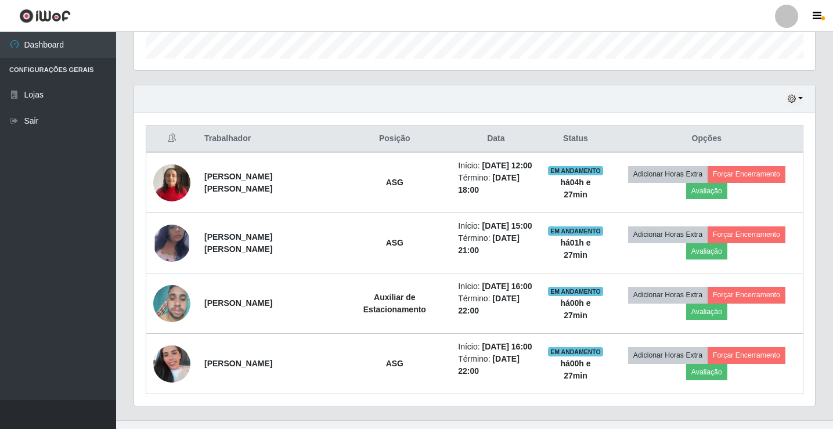
scroll to position [377, 0]
